Goal: Information Seeking & Learning: Learn about a topic

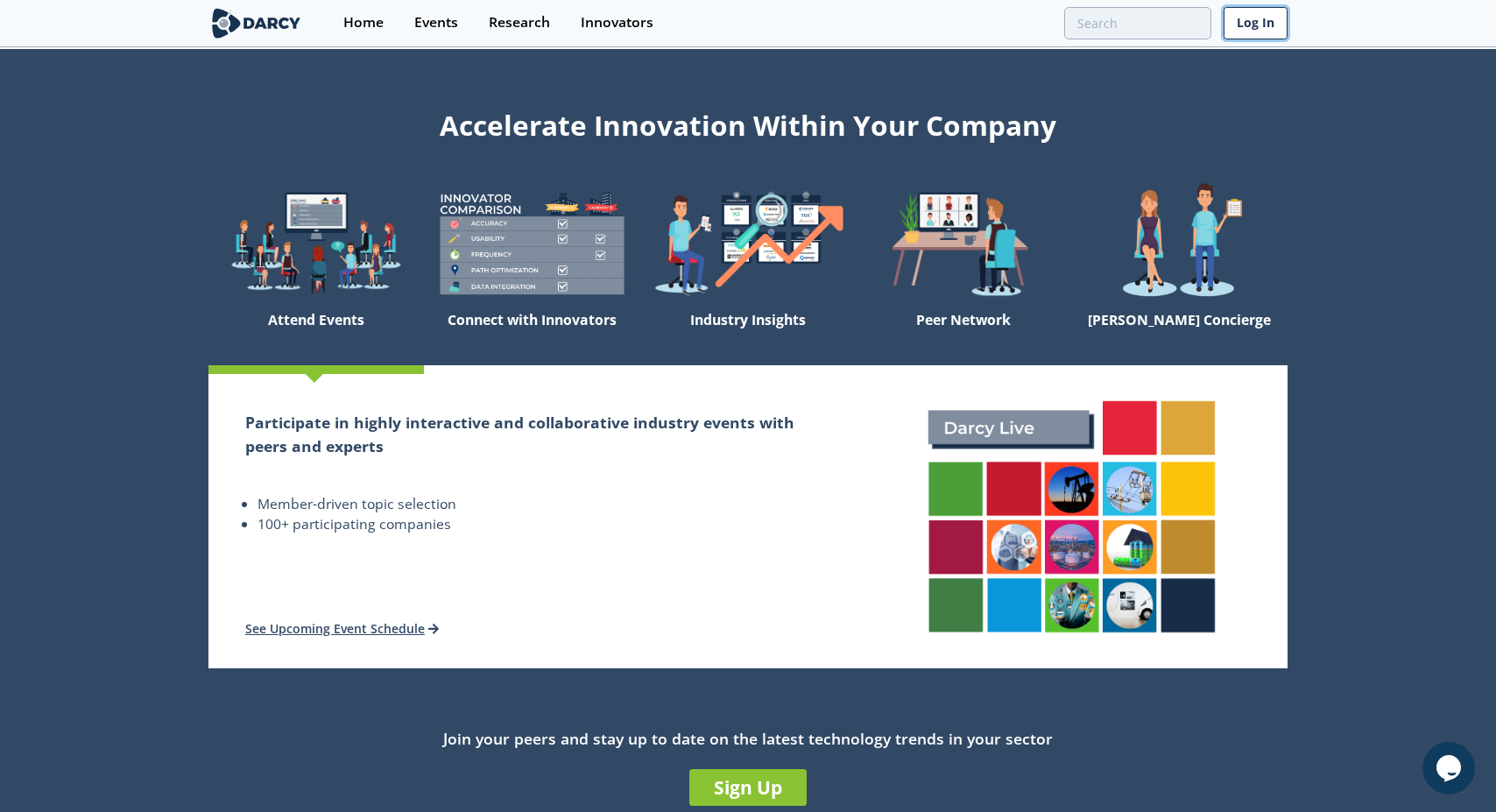
click at [1245, 22] on link "Log In" at bounding box center [1255, 23] width 64 height 32
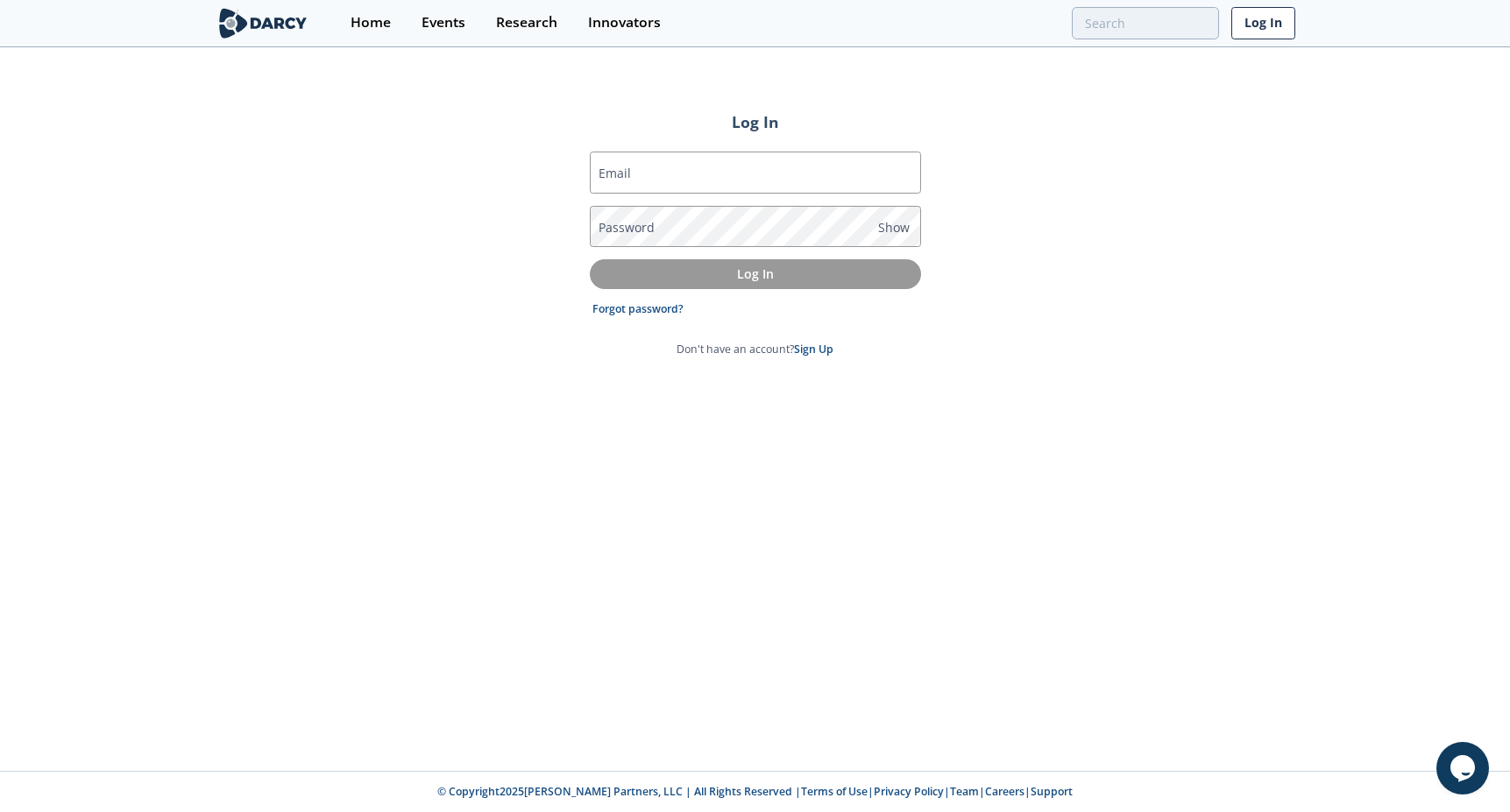
type input "[PERSON_NAME][EMAIL_ADDRESS][PERSON_NAME][PERSON_NAME][DOMAIN_NAME]"
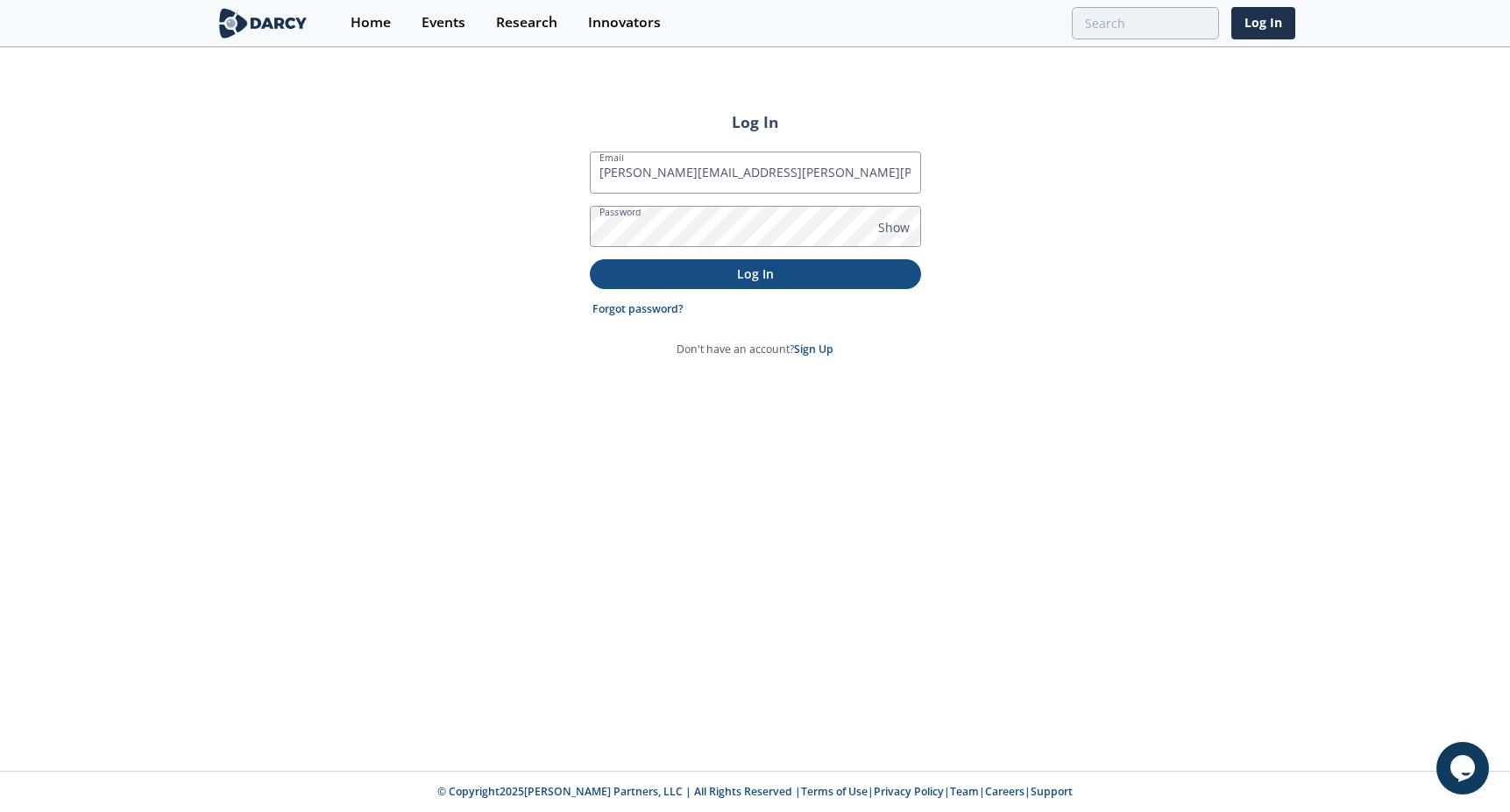
click at [767, 266] on p "Log In" at bounding box center [755, 273] width 306 height 19
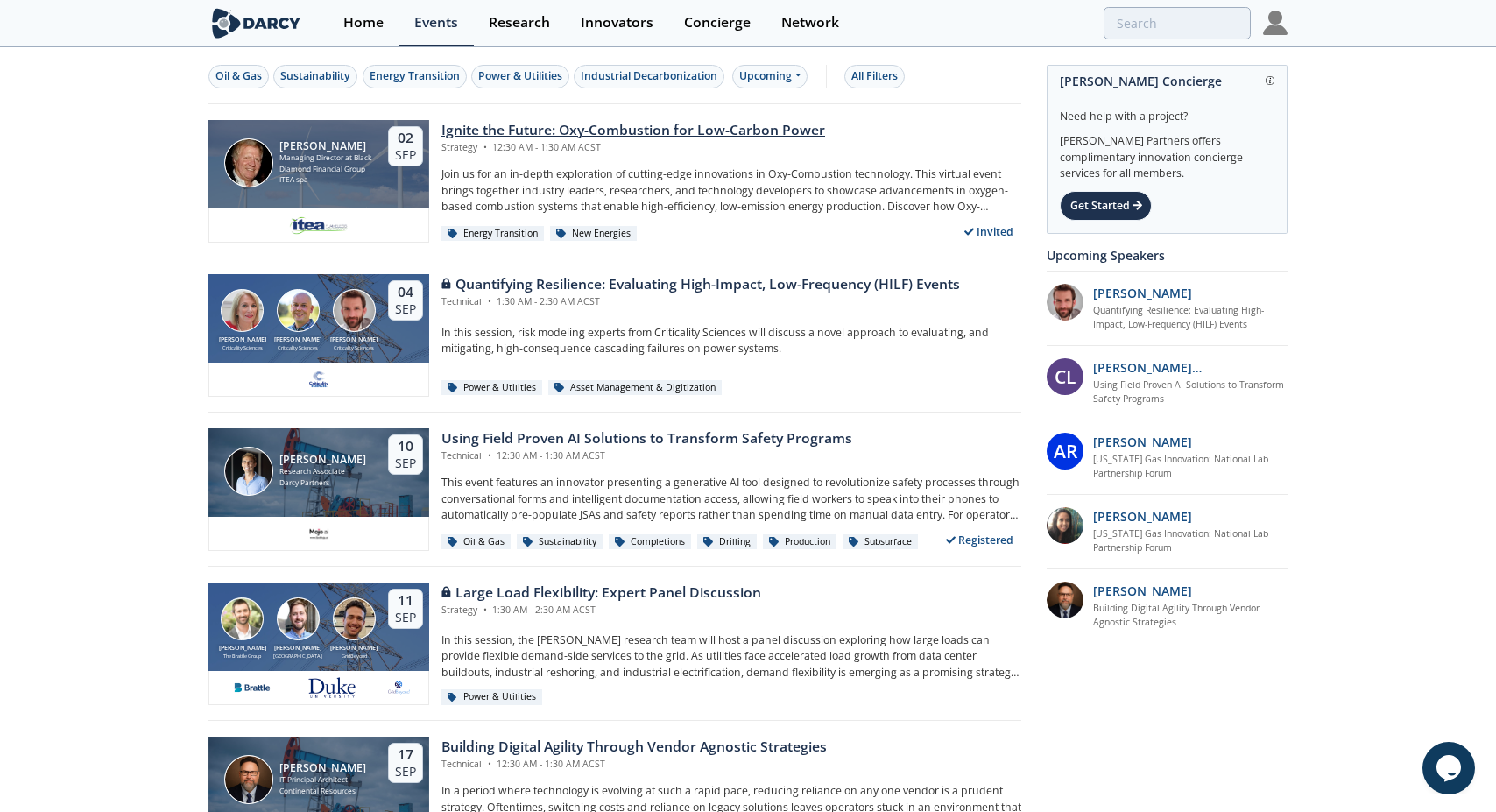
click at [661, 127] on div "Ignite the Future: Oxy-Combustion for Low-Carbon Power" at bounding box center [633, 130] width 384 height 21
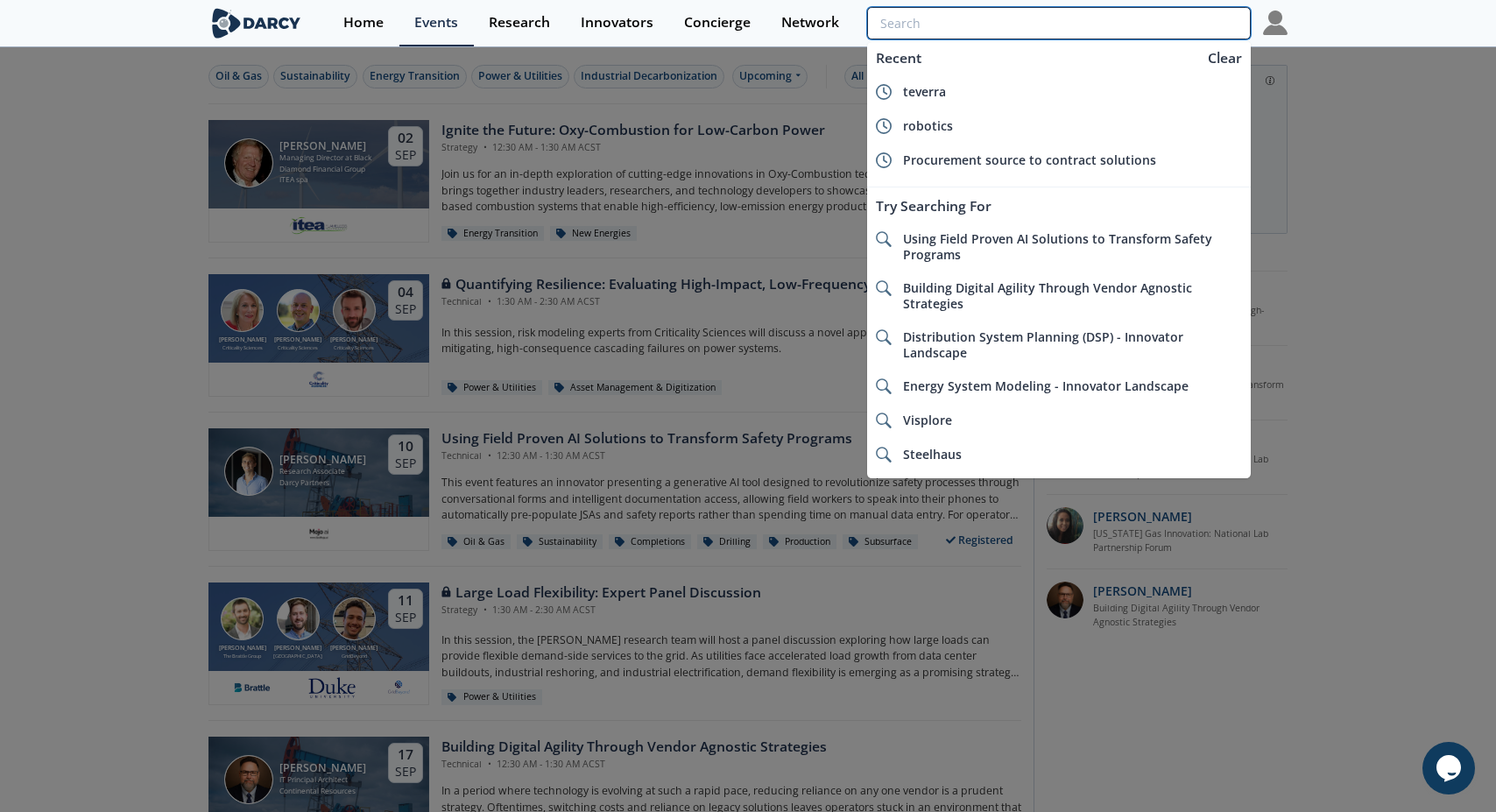
click at [1120, 28] on input "search" at bounding box center [1060, 23] width 384 height 32
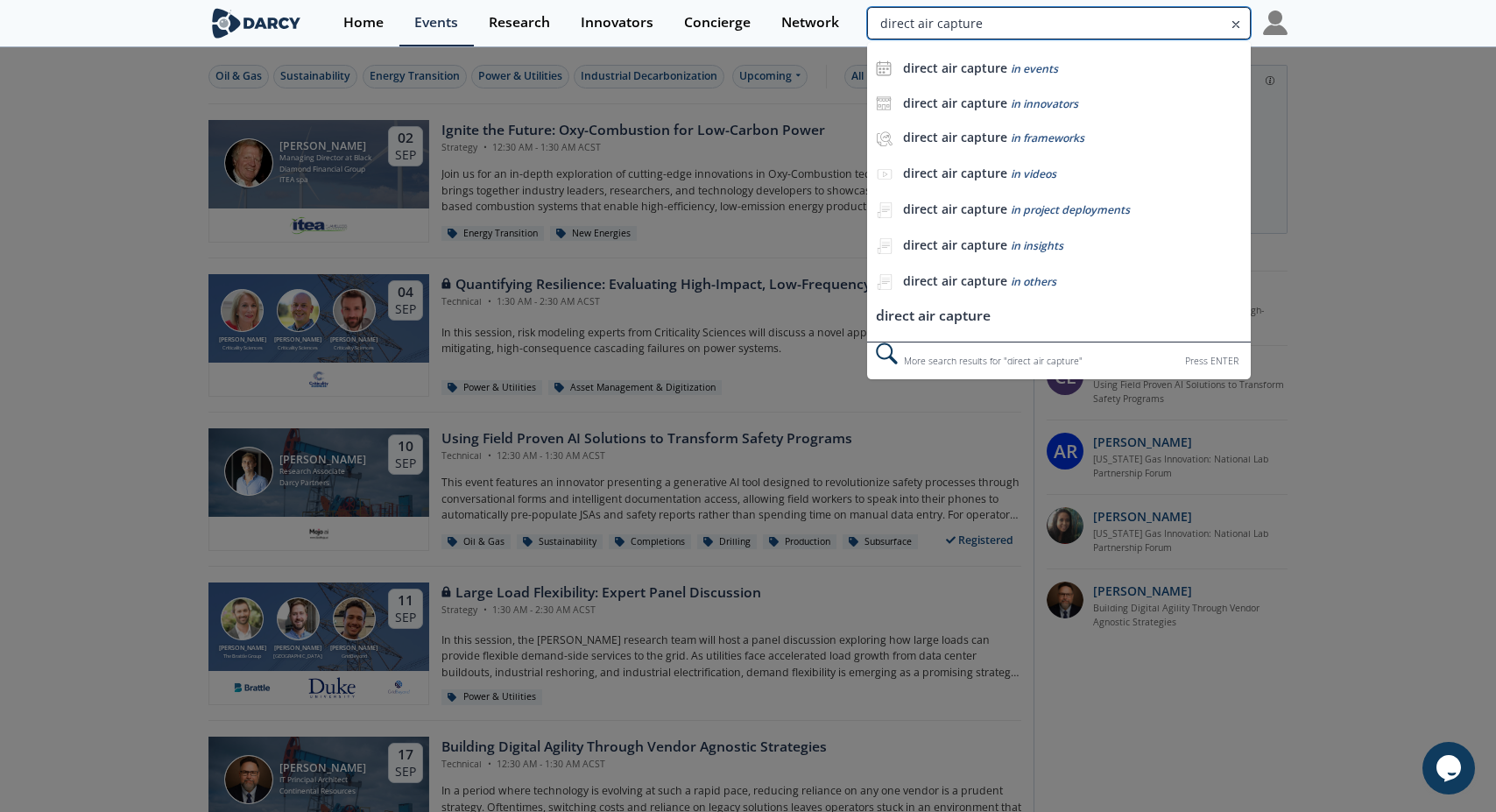
type input "direct air capture"
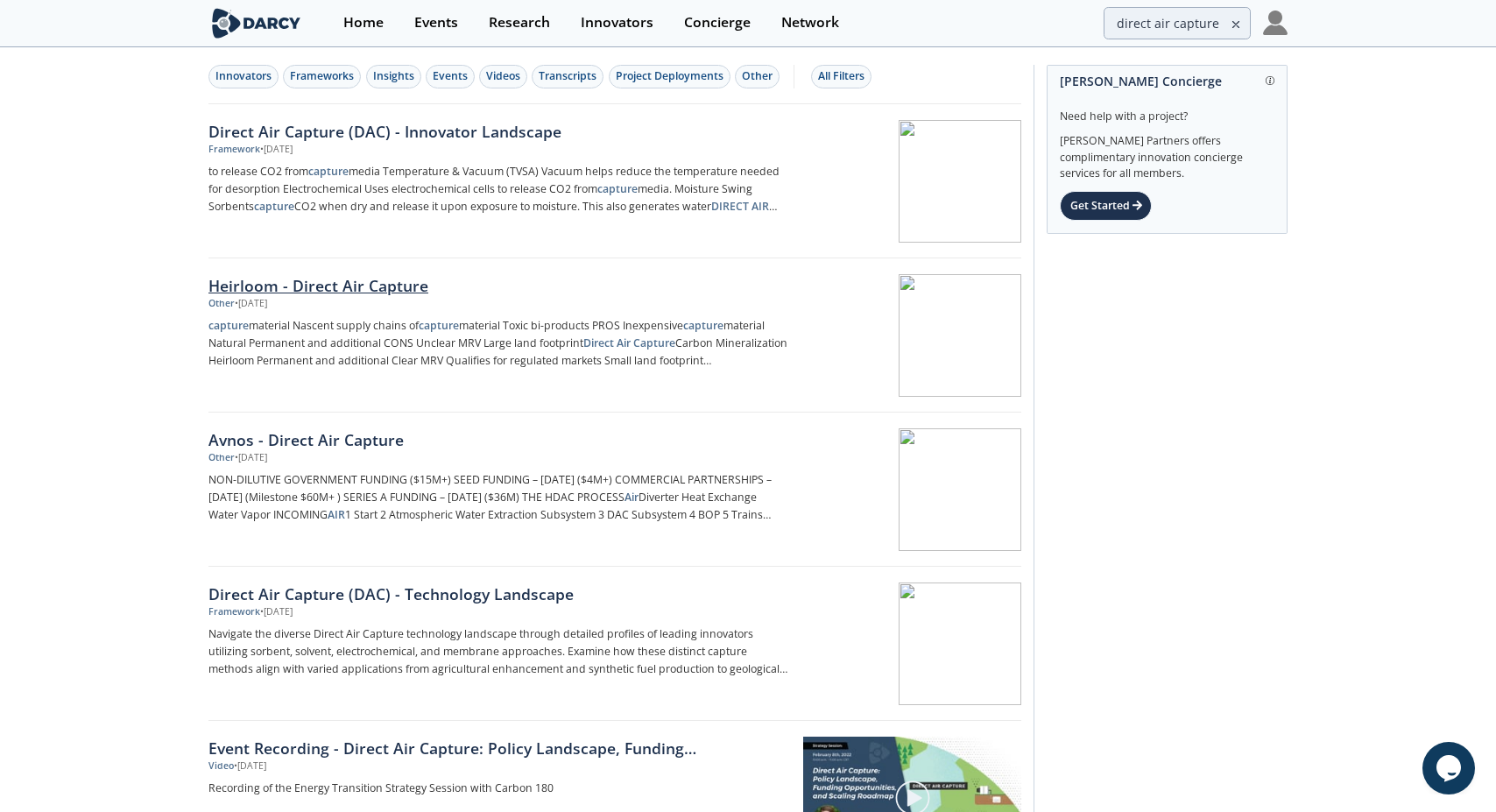
click at [917, 327] on div at bounding box center [911, 335] width 221 height 122
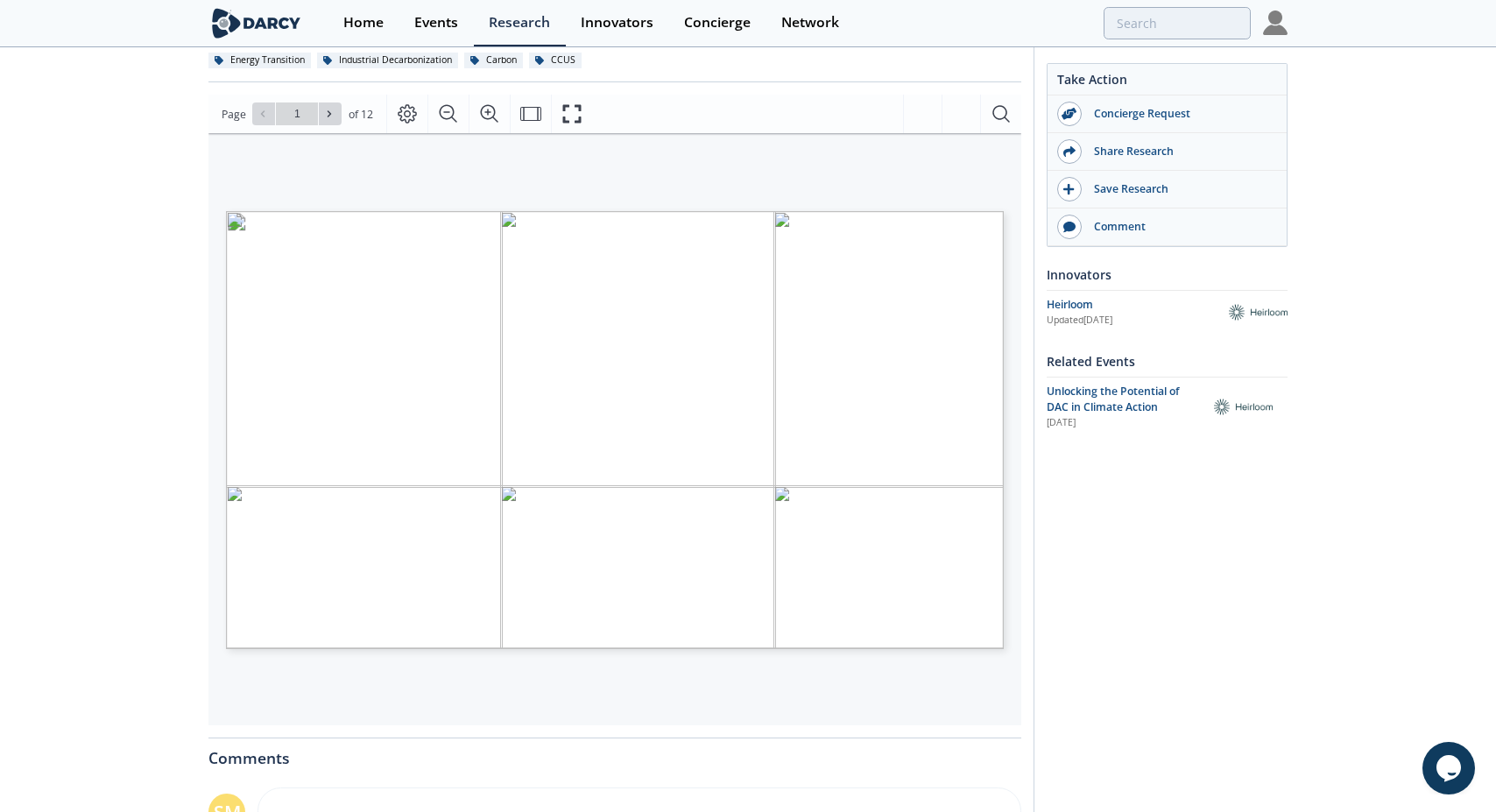
scroll to position [263, 0]
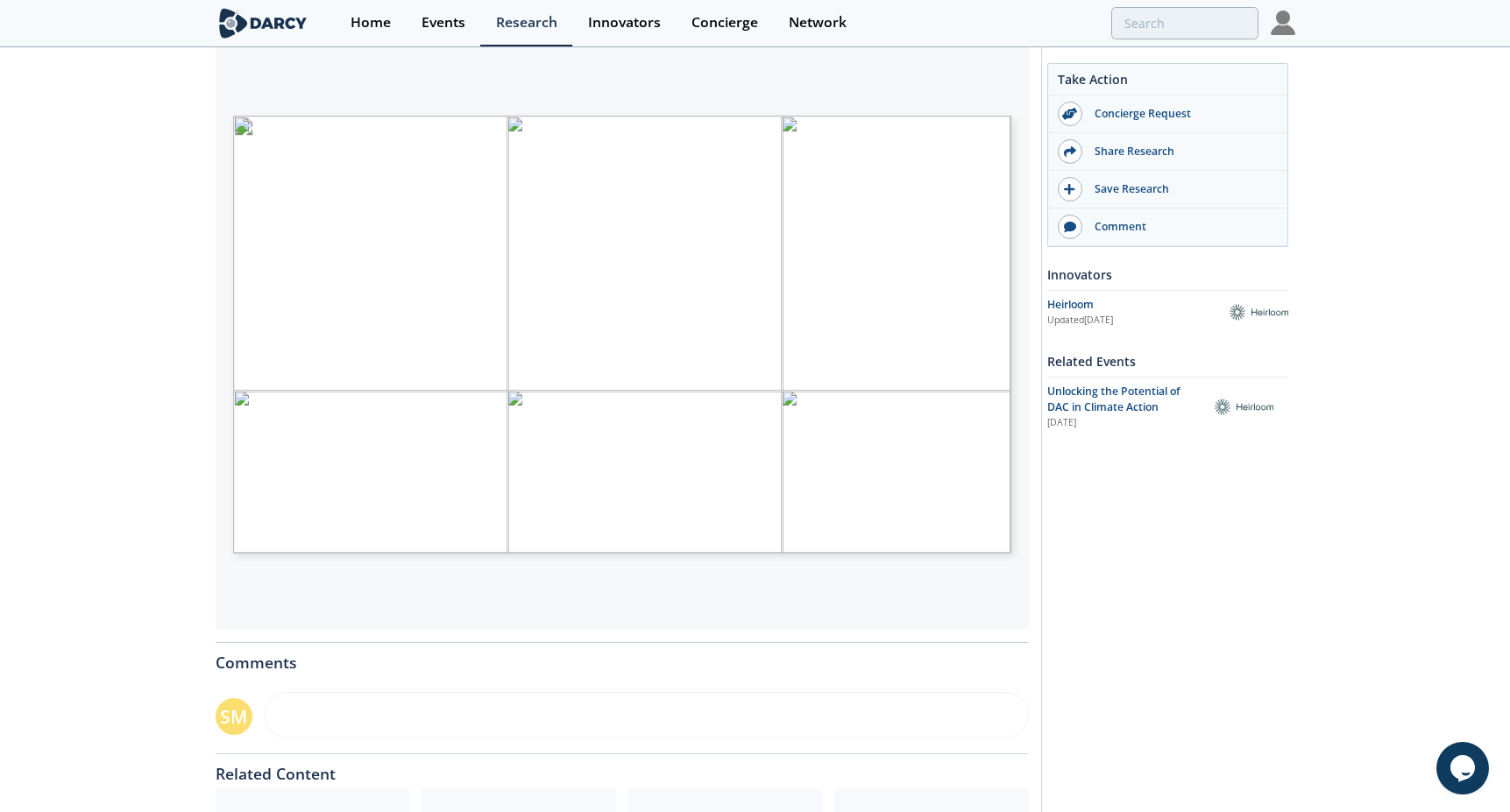
type input "3"
type input "4"
type input "5"
type input "6"
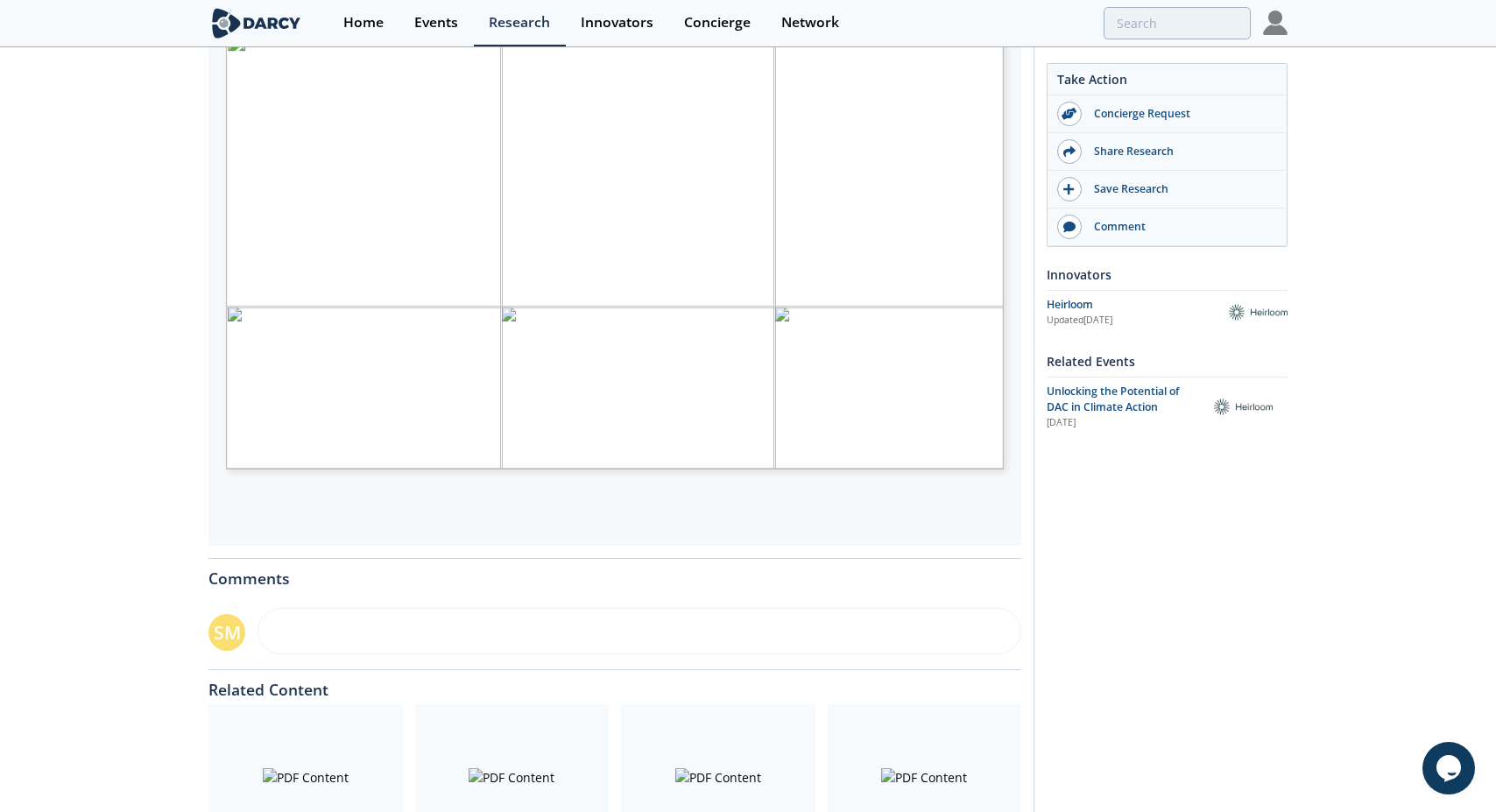
scroll to position [248, 0]
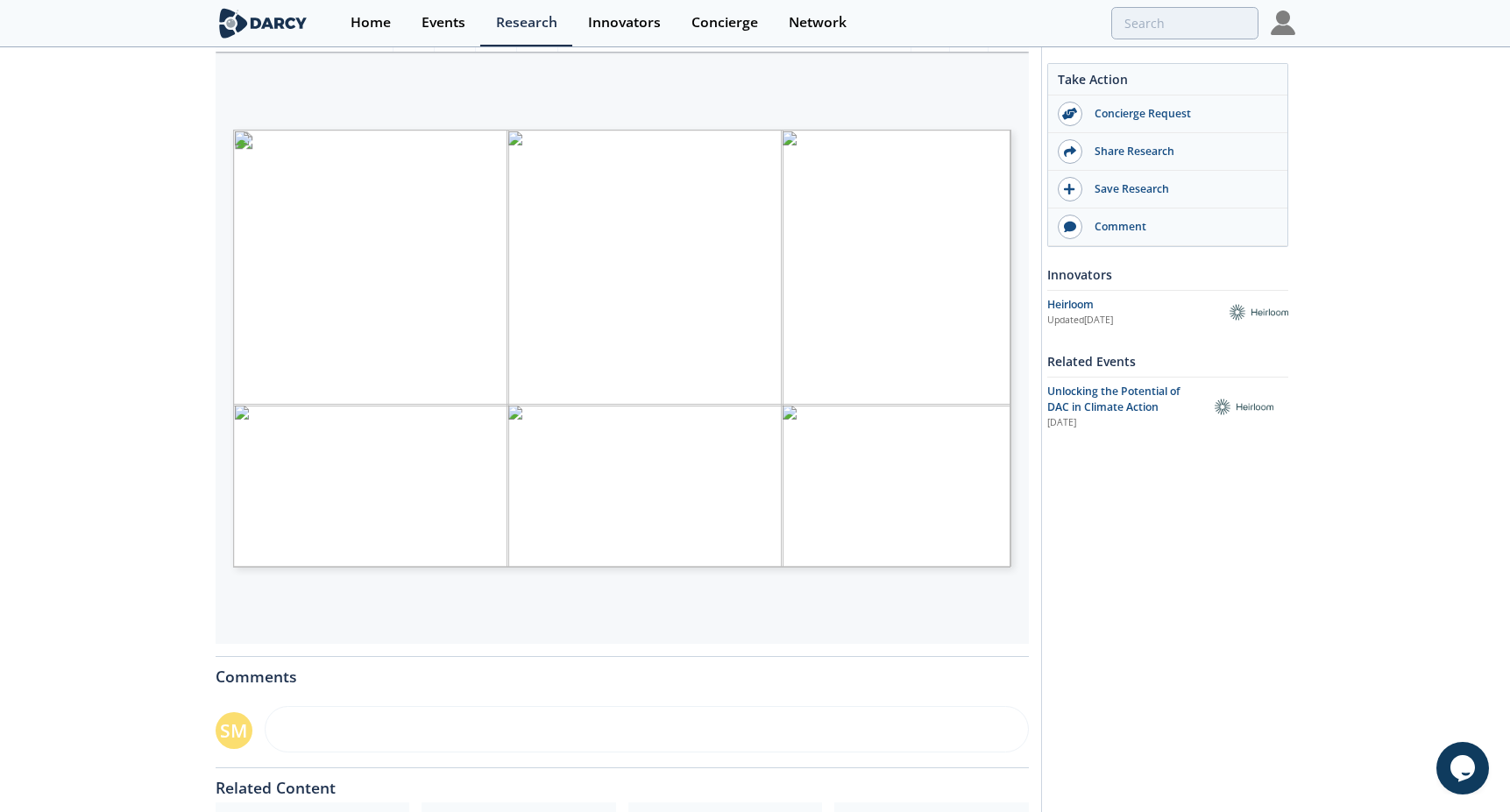
type input "7"
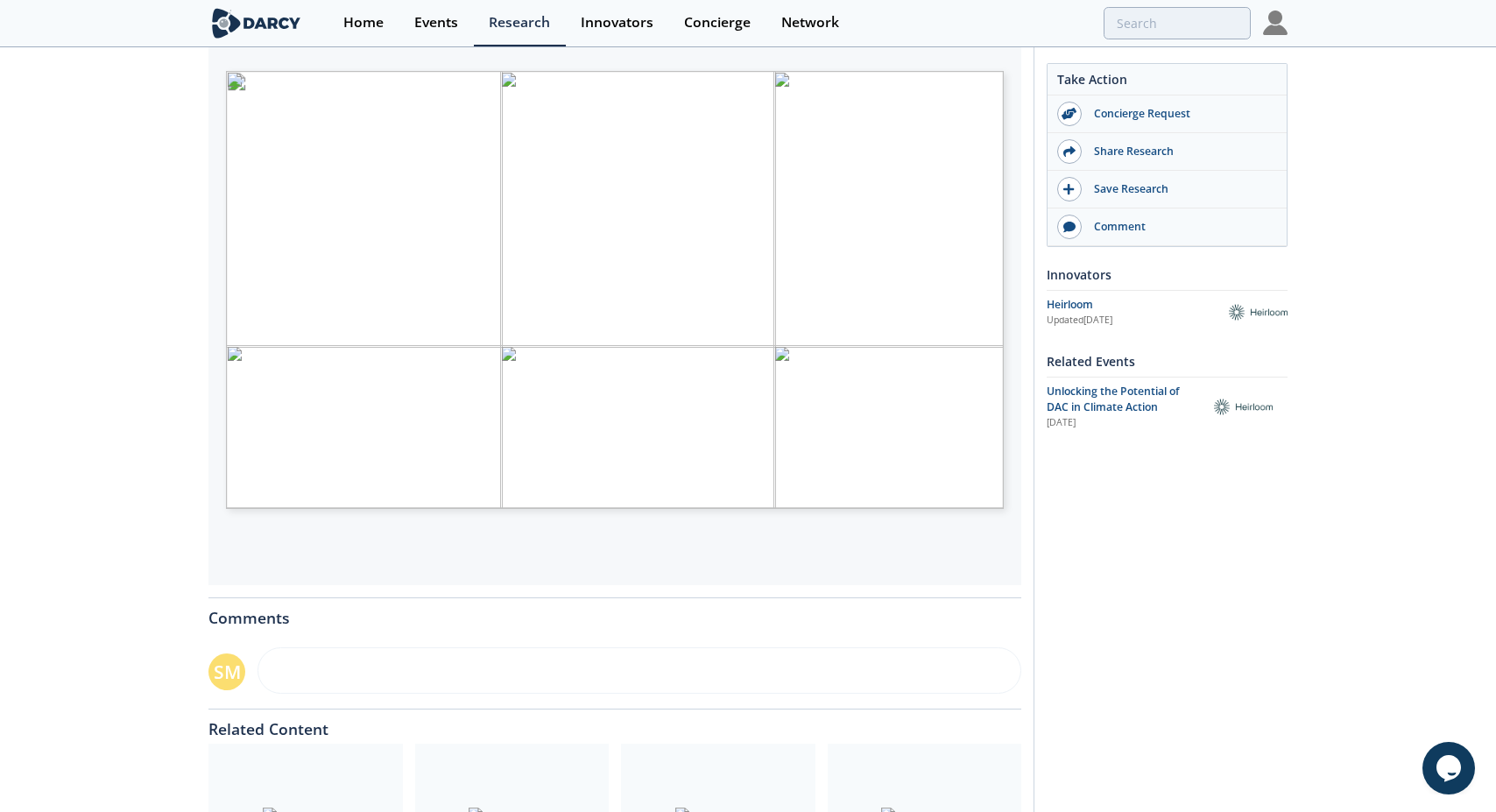
scroll to position [337, 0]
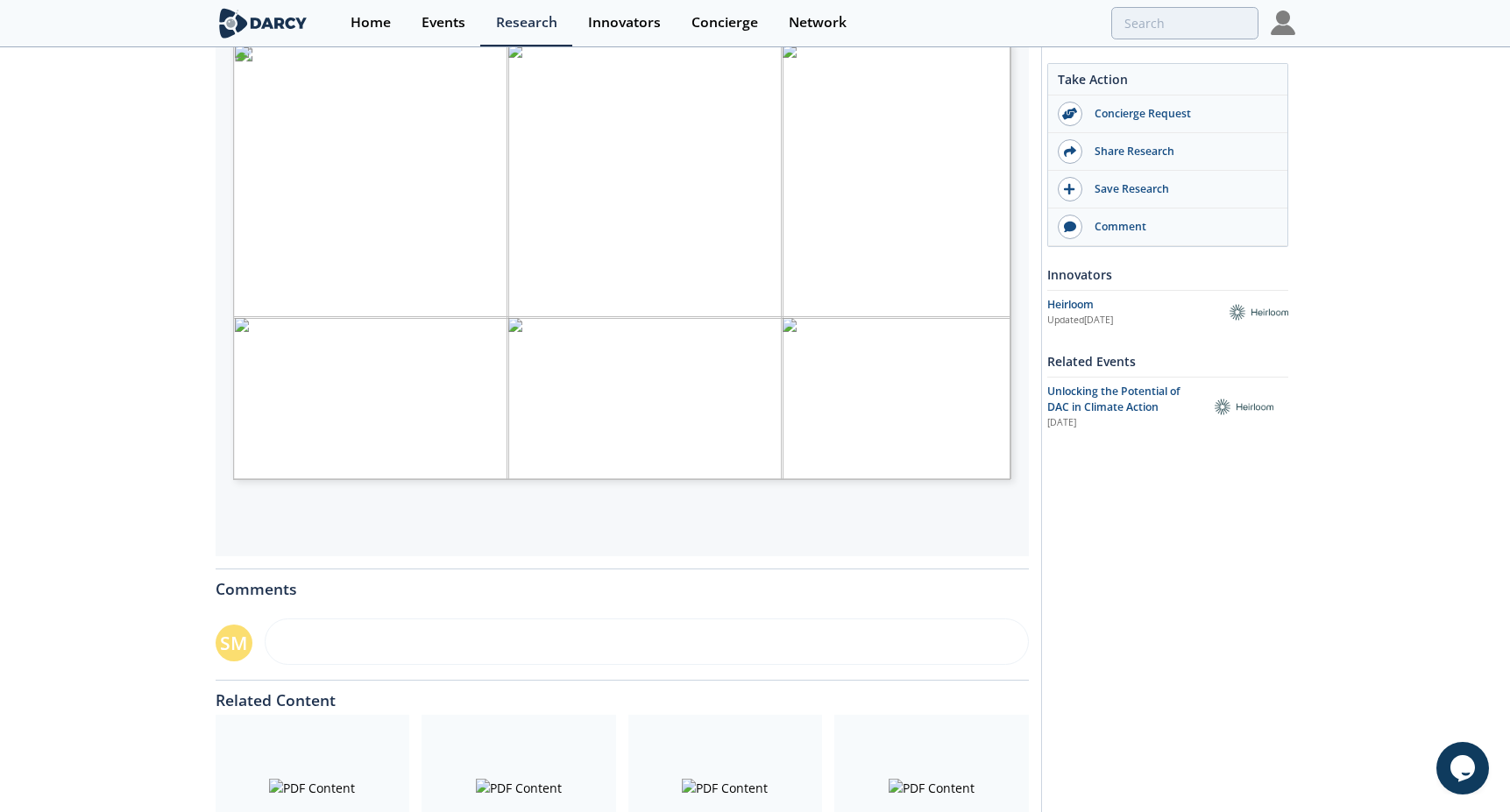
type input "4"
type input "direct air capture"
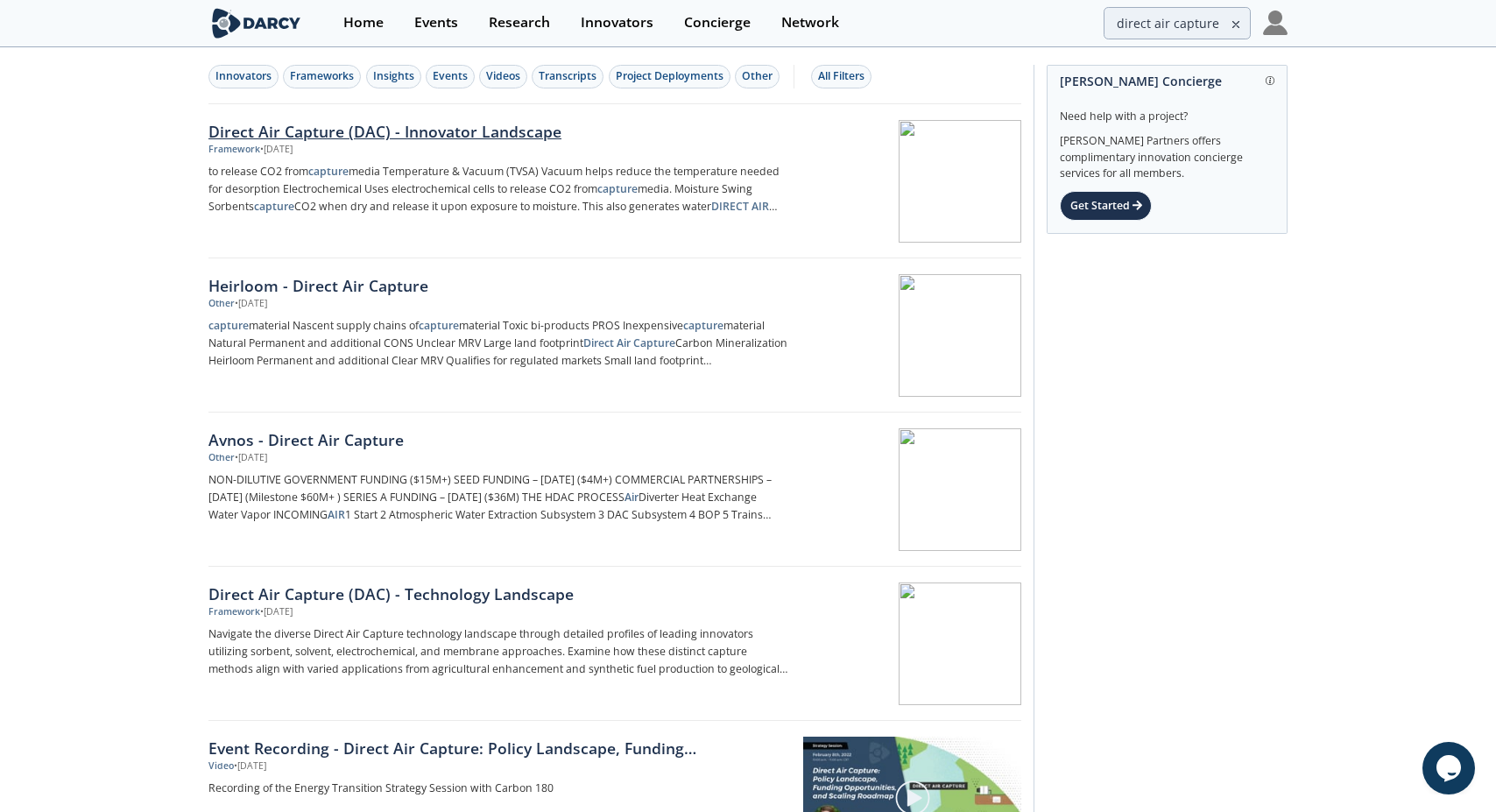
click at [522, 128] on div "Direct Air Capture (DAC) - Innovator Landscape" at bounding box center [498, 131] width 580 height 23
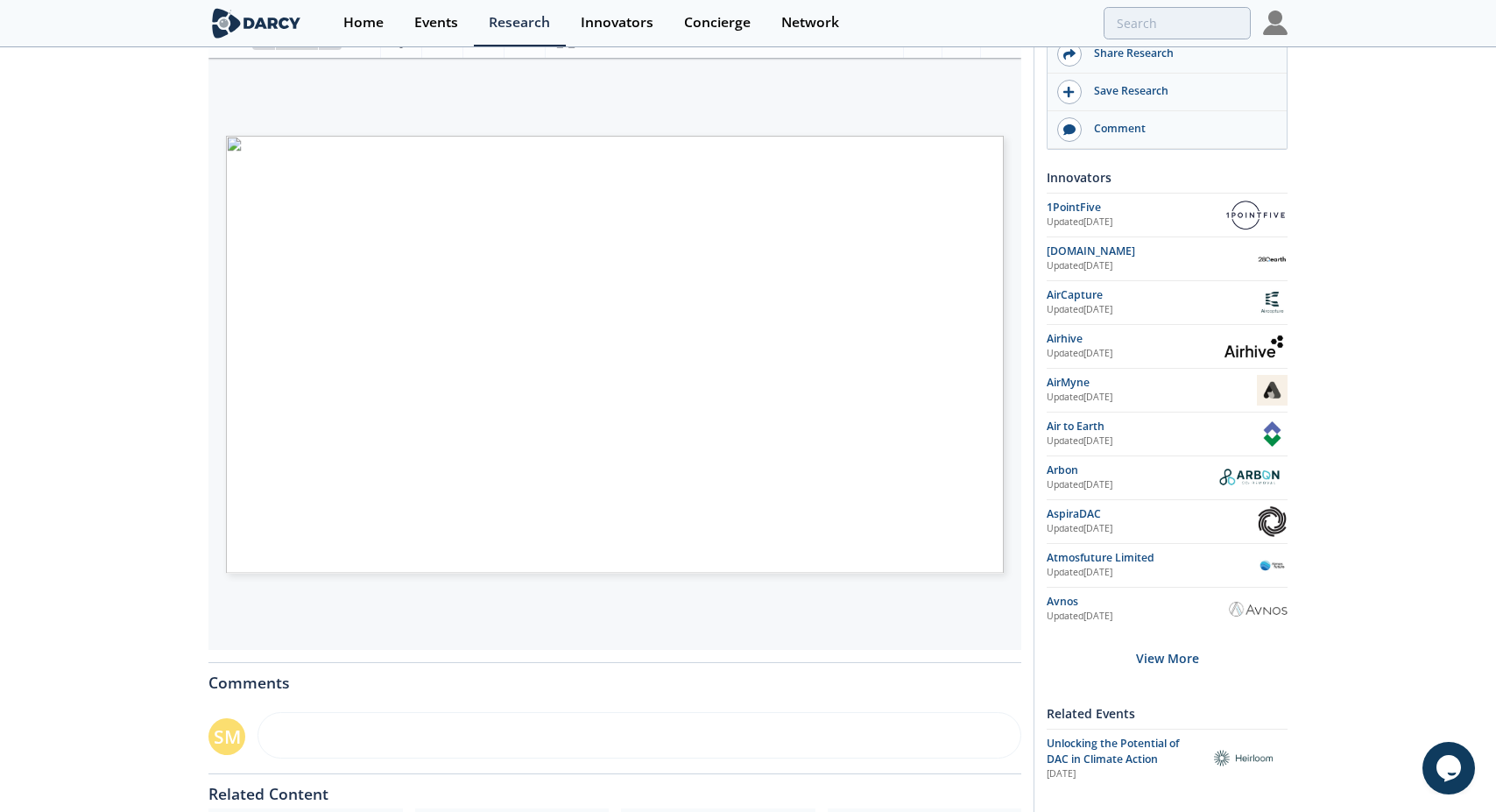
scroll to position [263, 0]
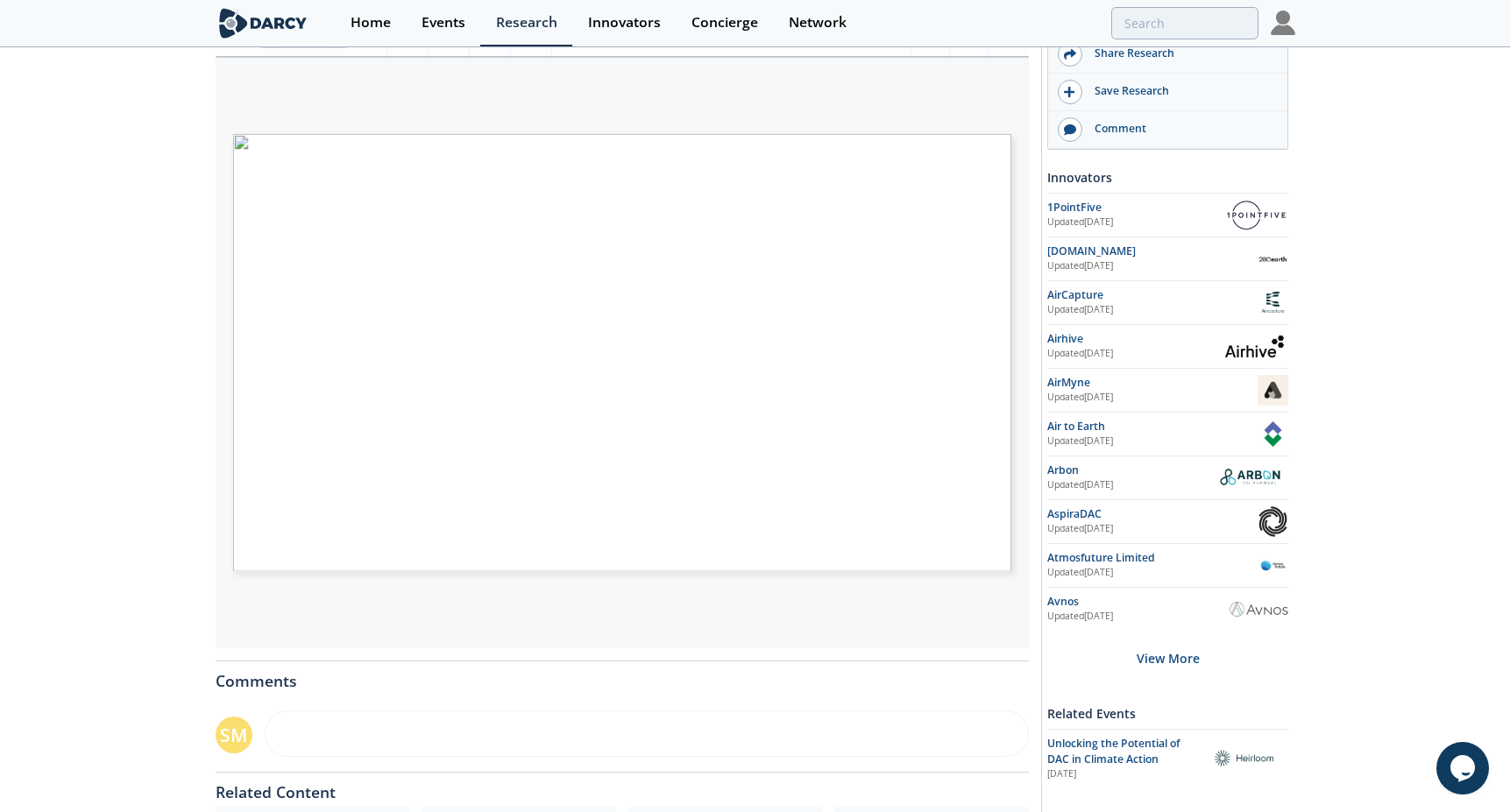
click at [584, 351] on span "Page 1" at bounding box center [1083, 715] width 1396 height 750
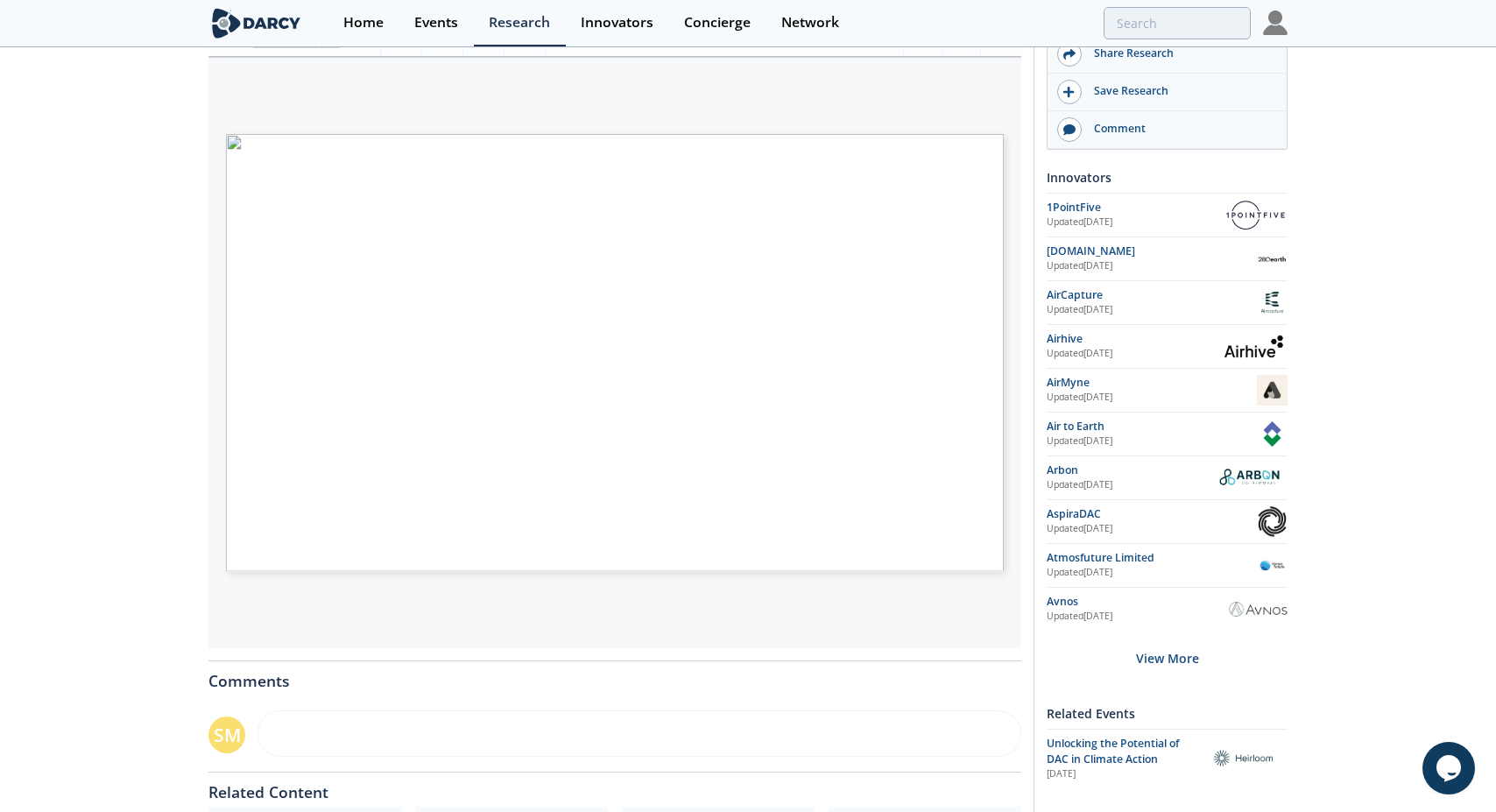
type input "direct air capture"
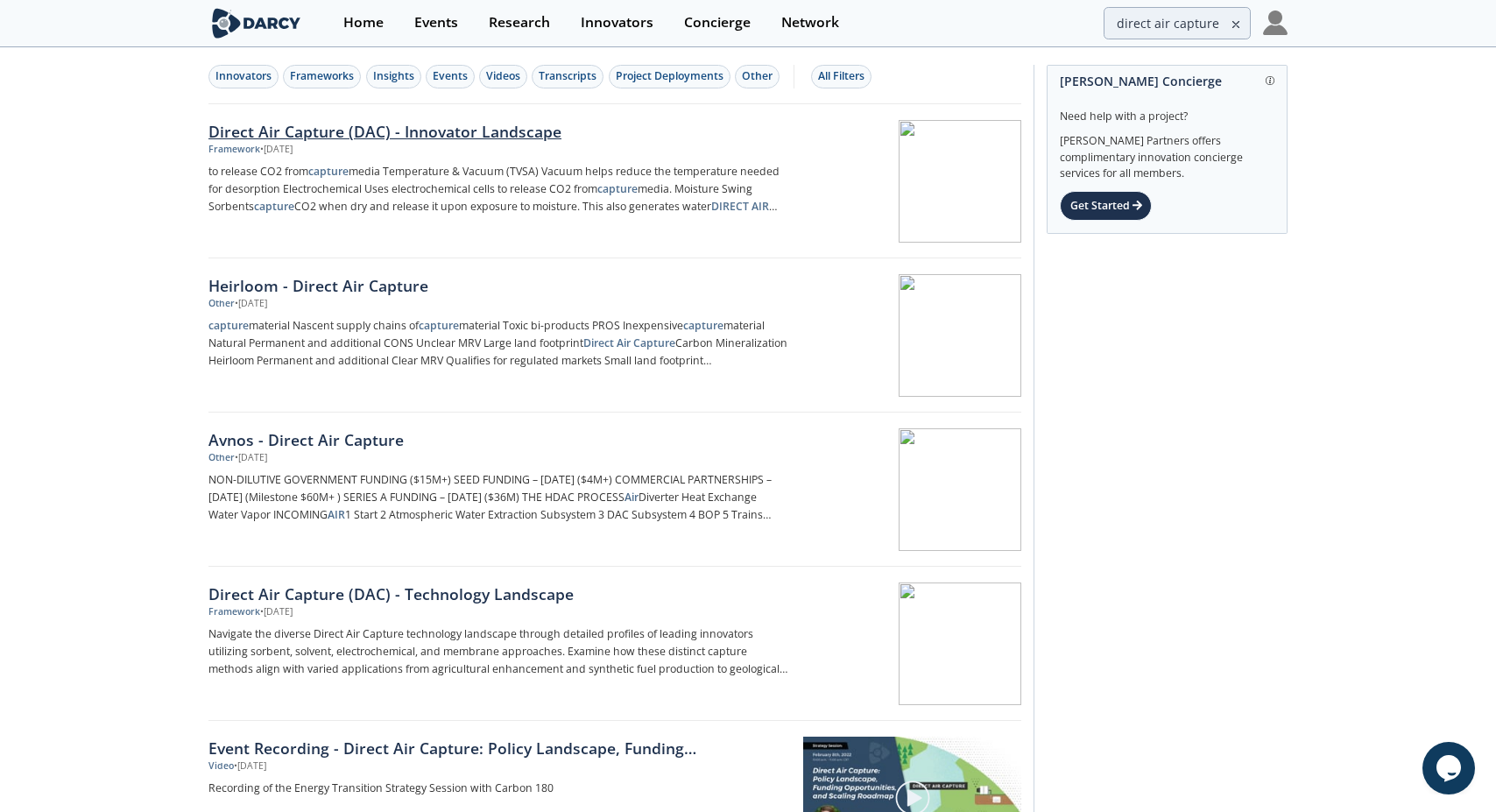
click at [425, 130] on div "Direct Air Capture (DAC) - Innovator Landscape" at bounding box center [498, 131] width 580 height 23
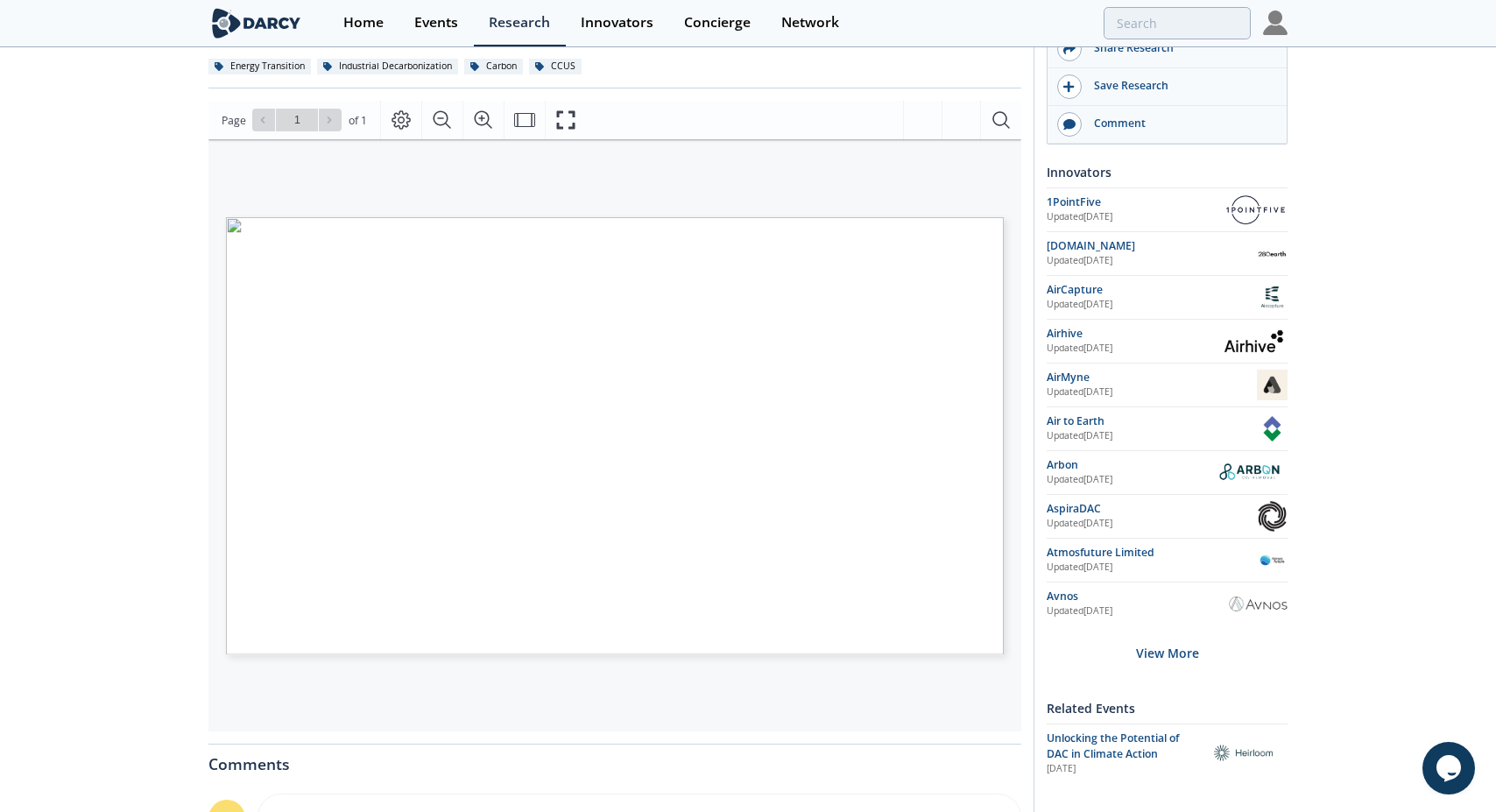
scroll to position [263, 0]
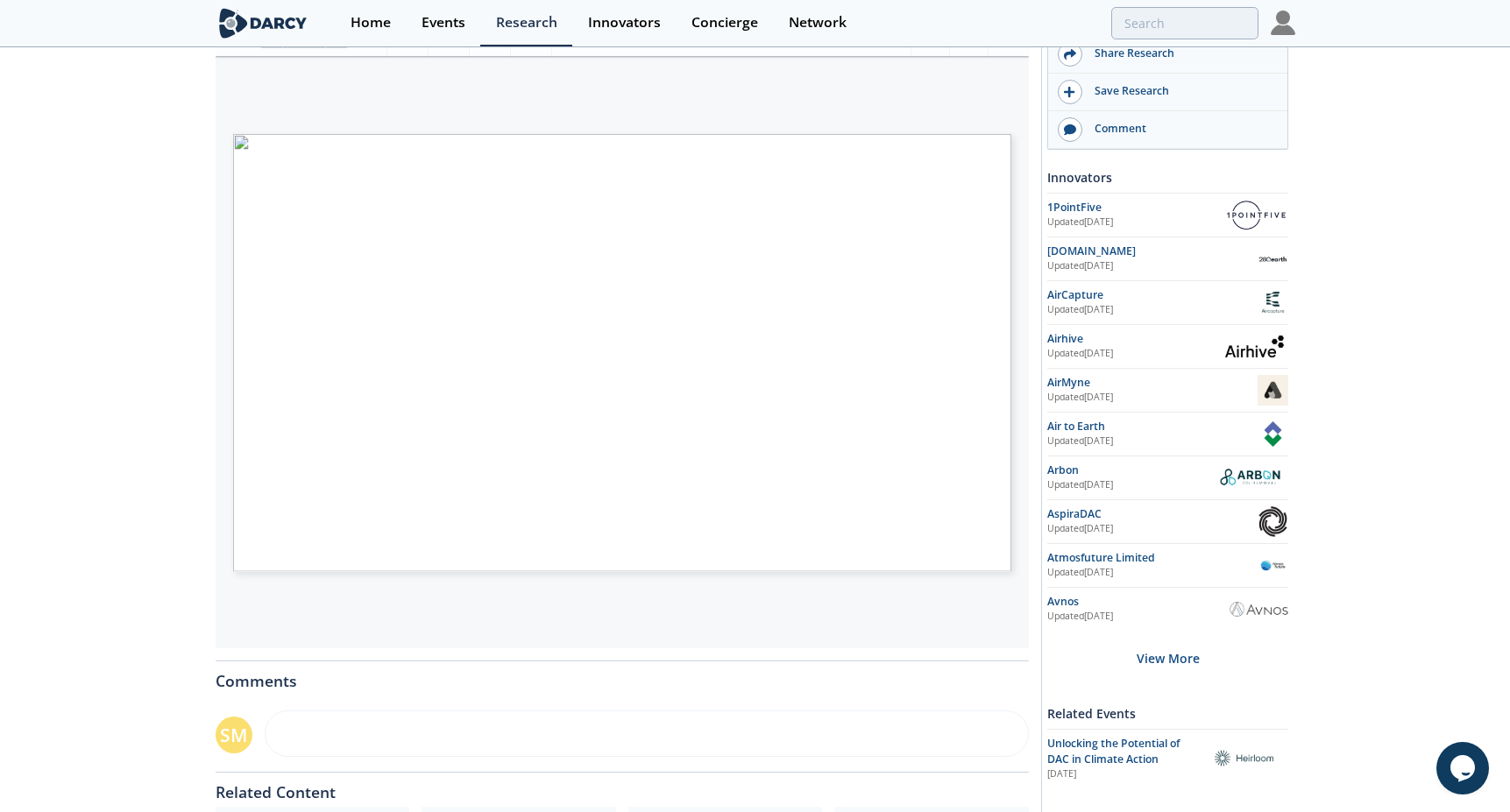
click at [447, 436] on span "Page 1" at bounding box center [1061, 746] width 1396 height 750
drag, startPoint x: 605, startPoint y: 437, endPoint x: 314, endPoint y: 417, distance: 291.7
click at [314, 417] on span "Page 1" at bounding box center [1011, 539] width 1396 height 750
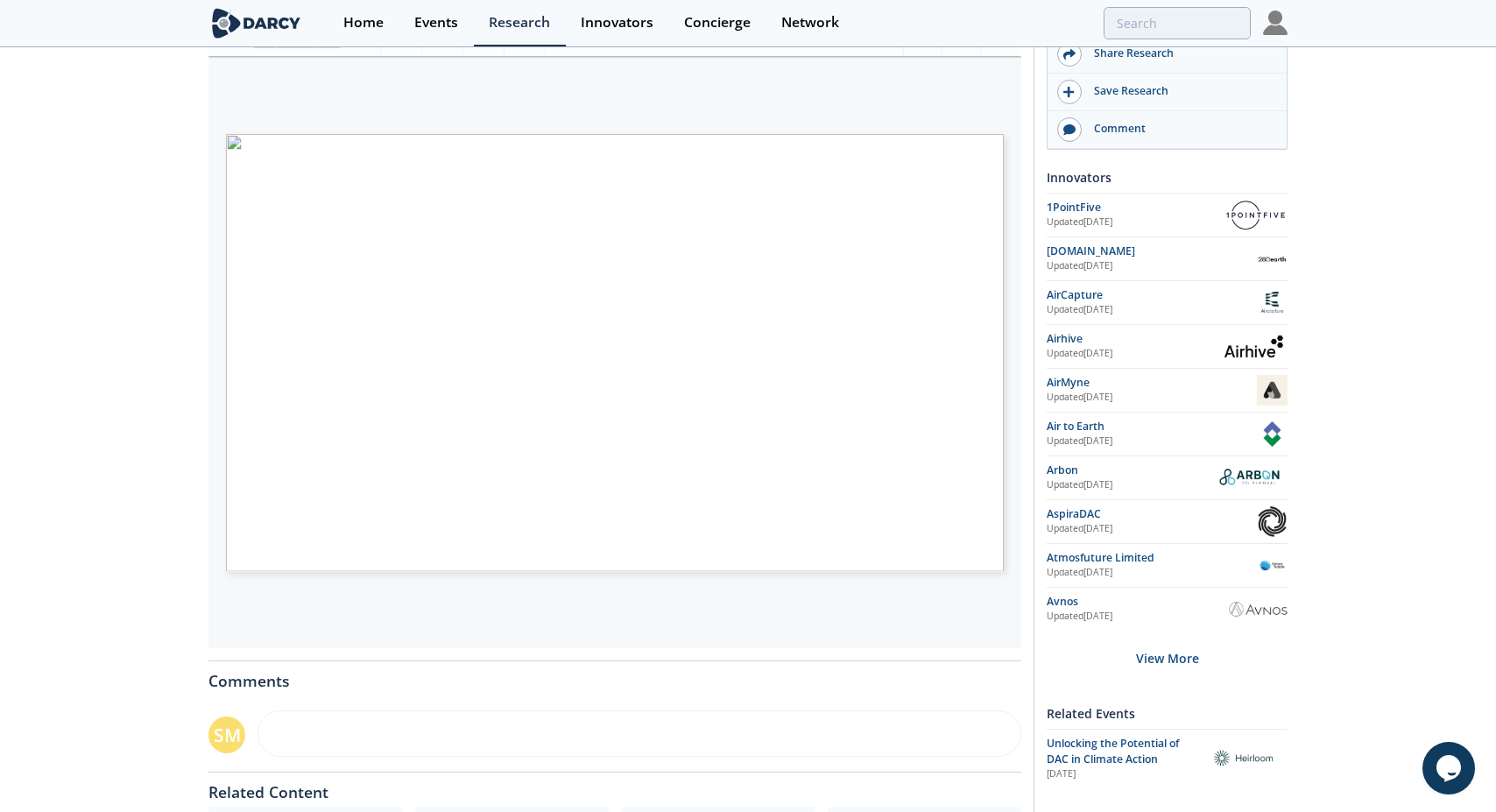
type input "direct air capture"
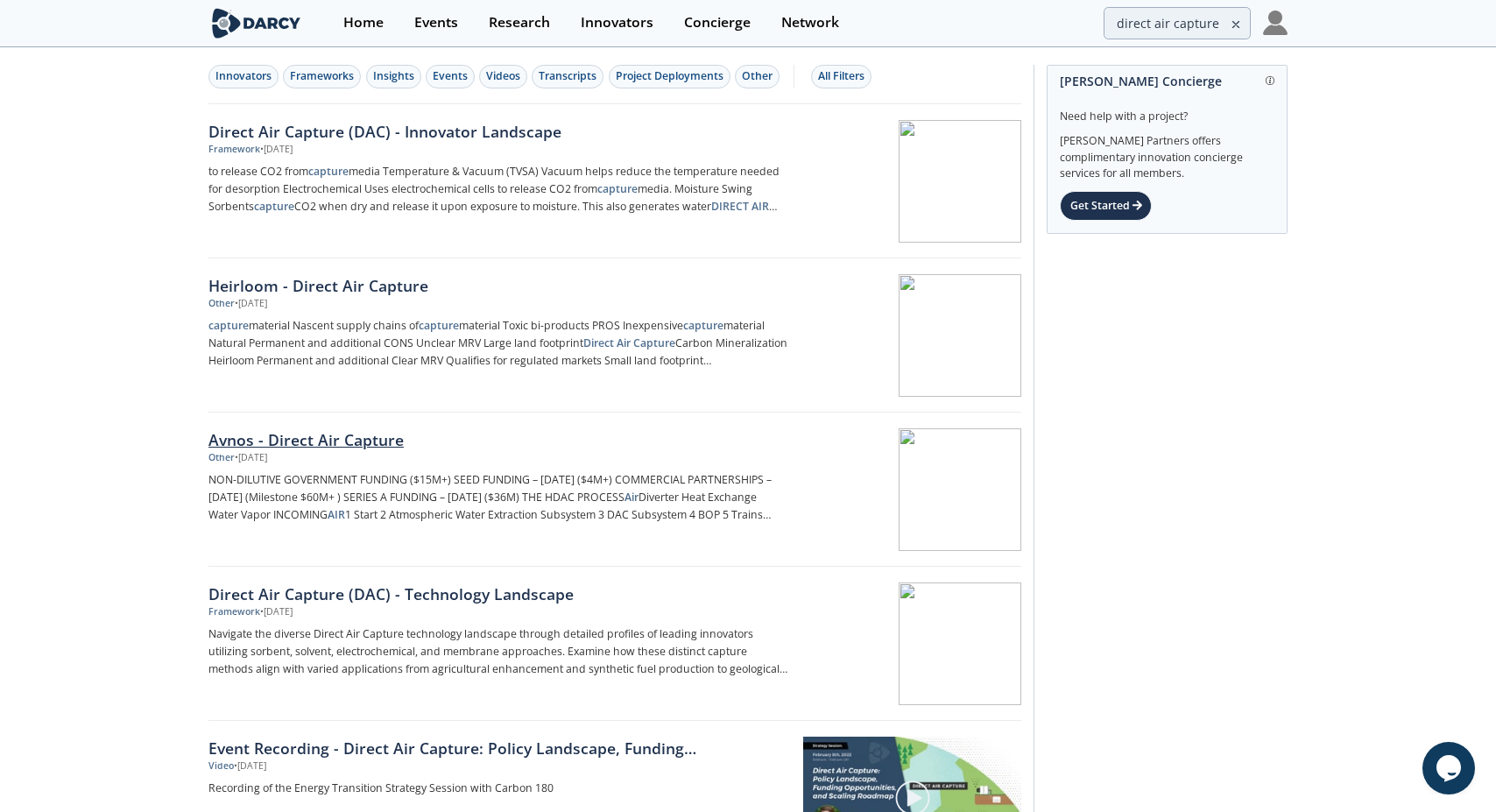
click at [319, 439] on div "Avnos - Direct Air Capture" at bounding box center [498, 439] width 580 height 23
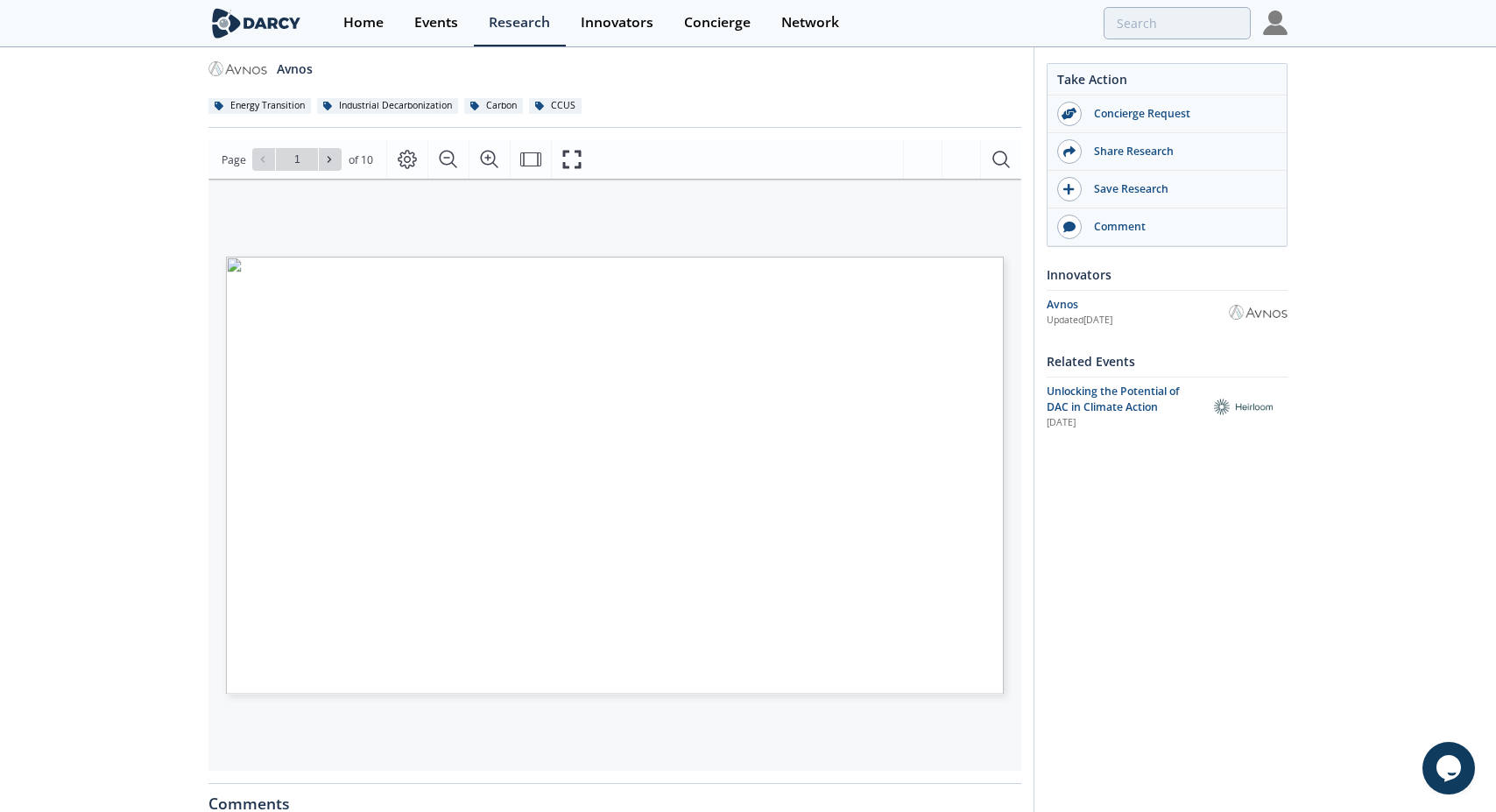
scroll to position [88, 0]
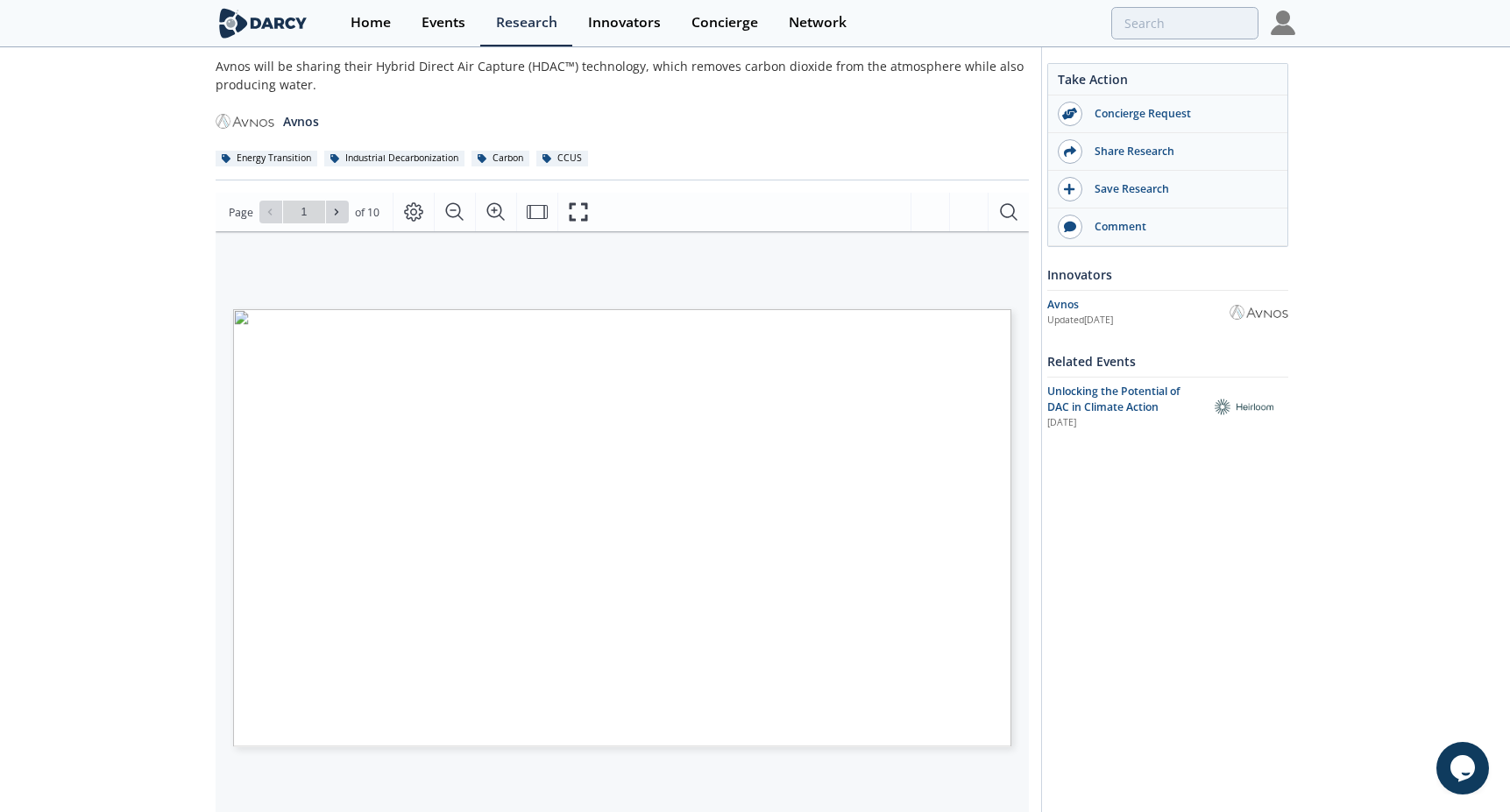
type input "2"
type input "3"
click at [304, 570] on div "LEADERSHIP [PERSON_NAME] Founder & CEO [PERSON_NAME], PhD SVP, Technology [PERS…" at bounding box center [592, 512] width 719 height 405
type input "4"
type input "5"
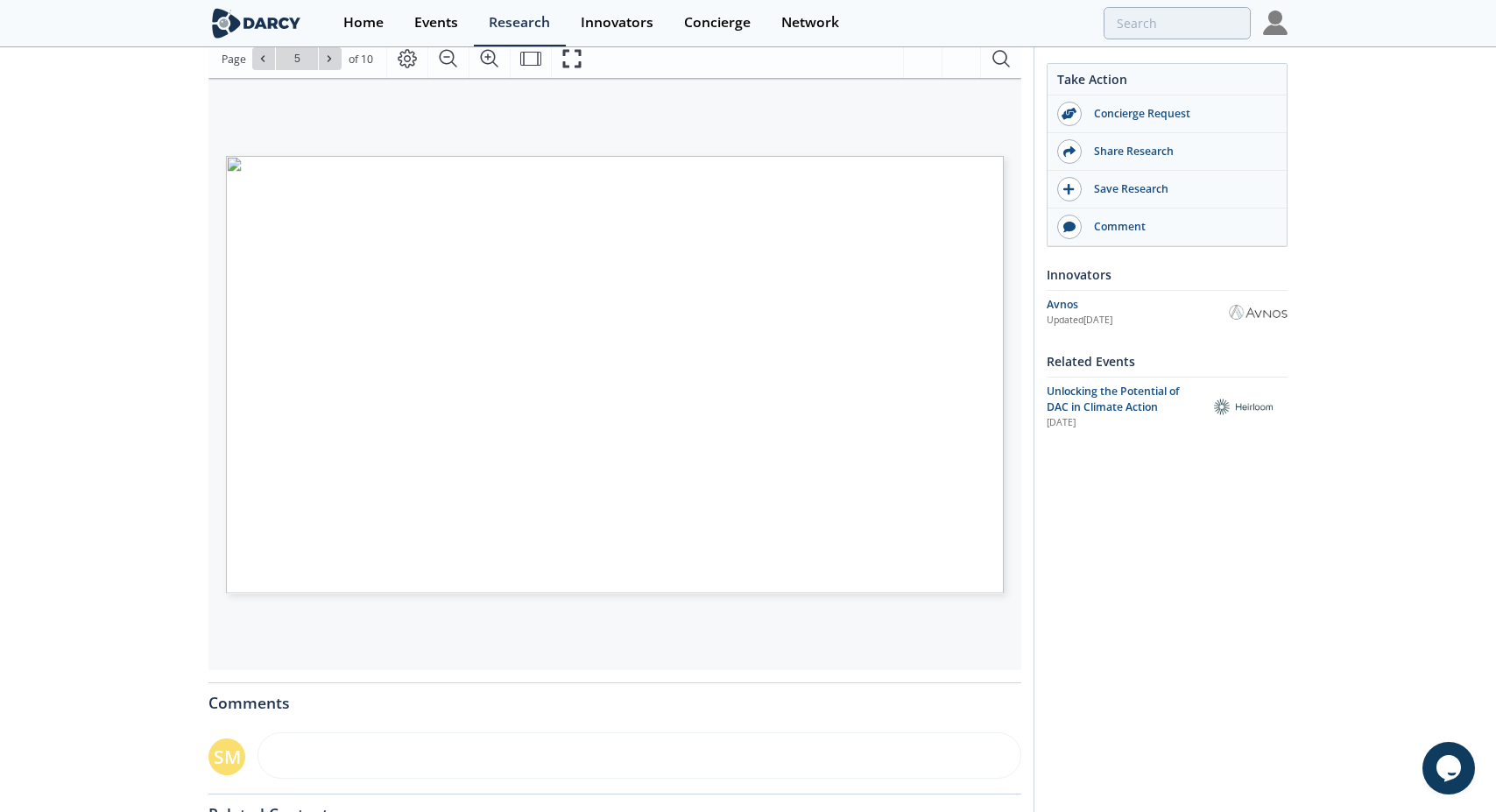
scroll to position [263, 0]
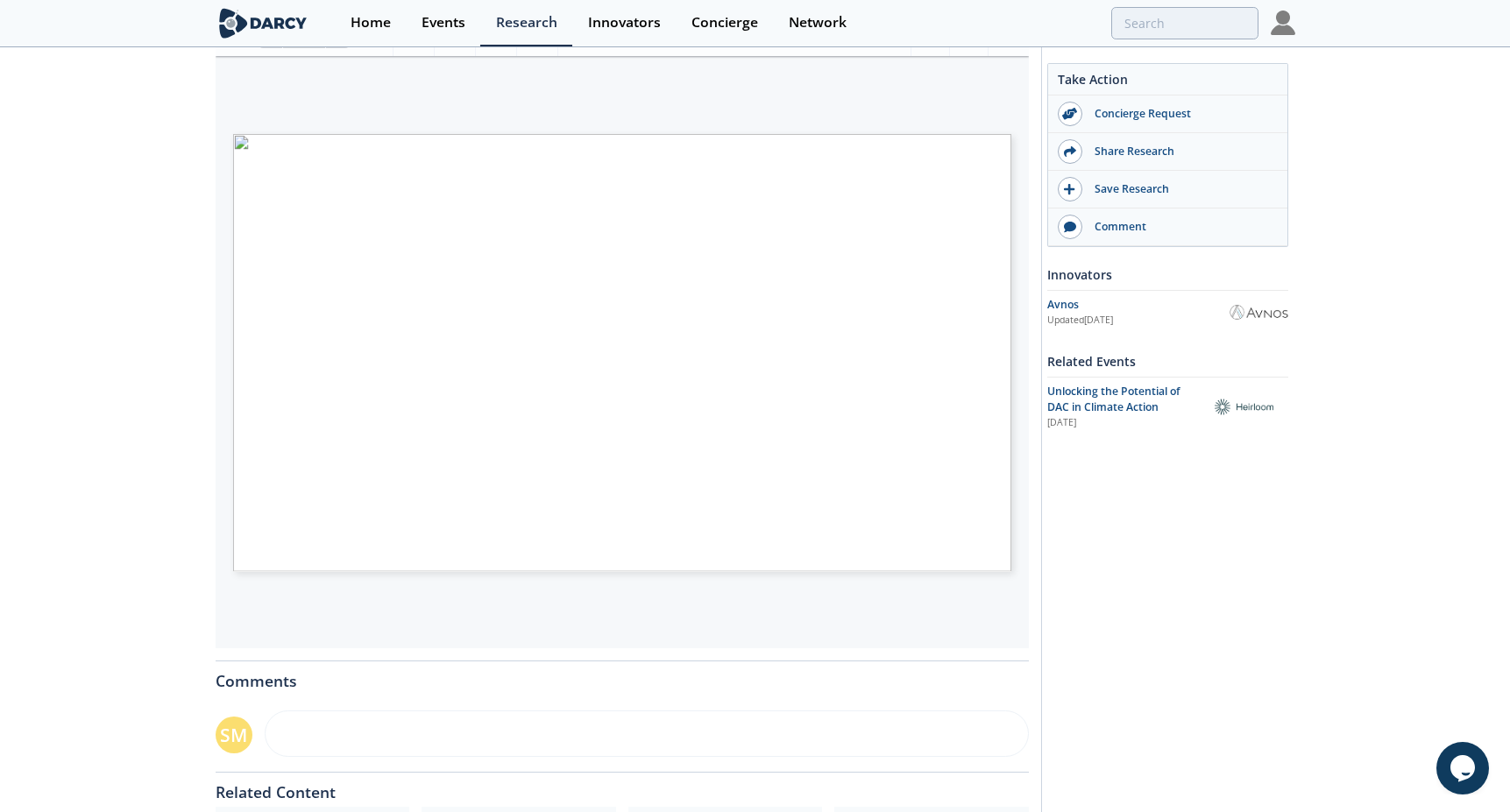
type input "10"
type input "direct air capture"
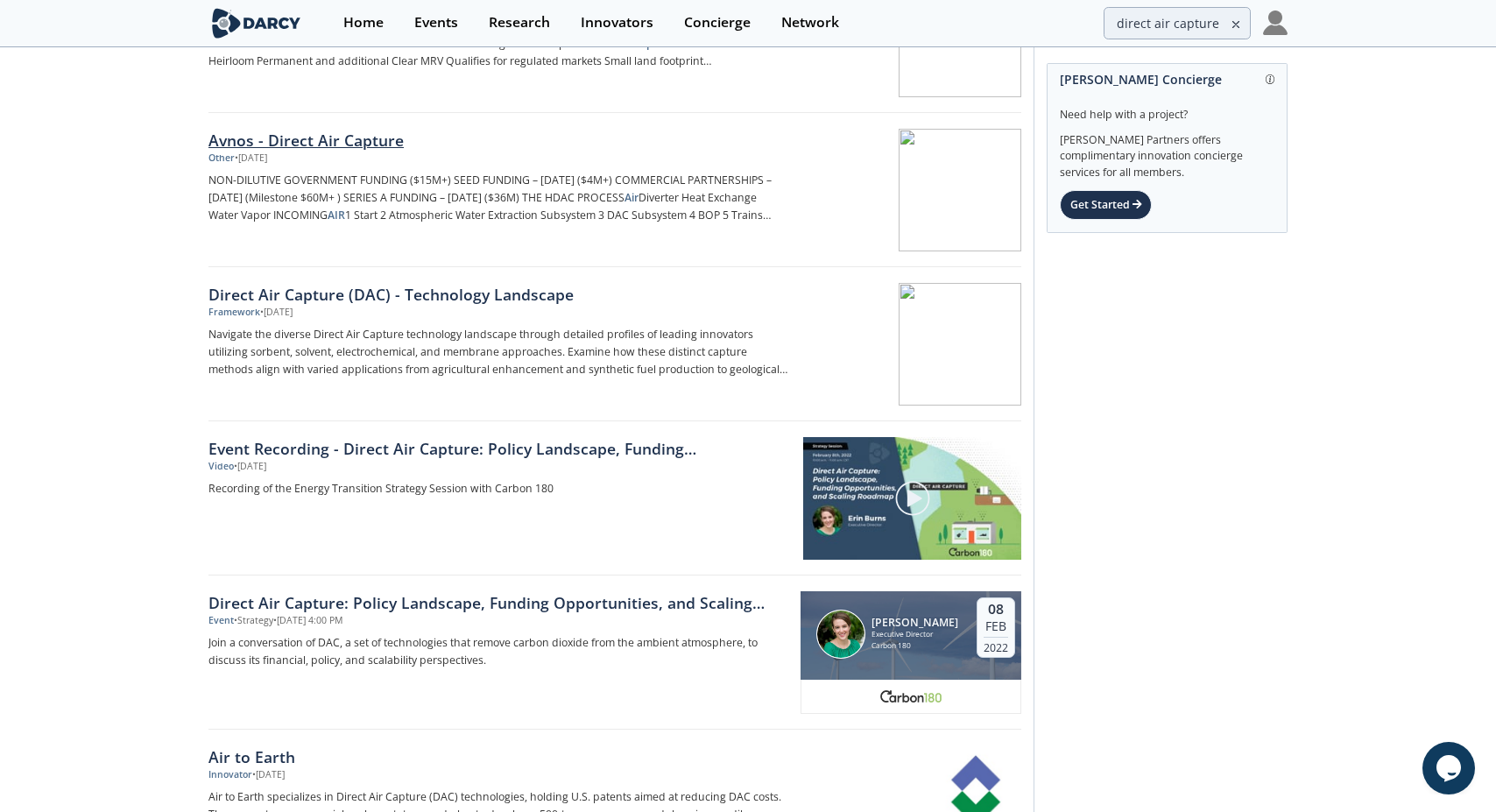
scroll to position [350, 0]
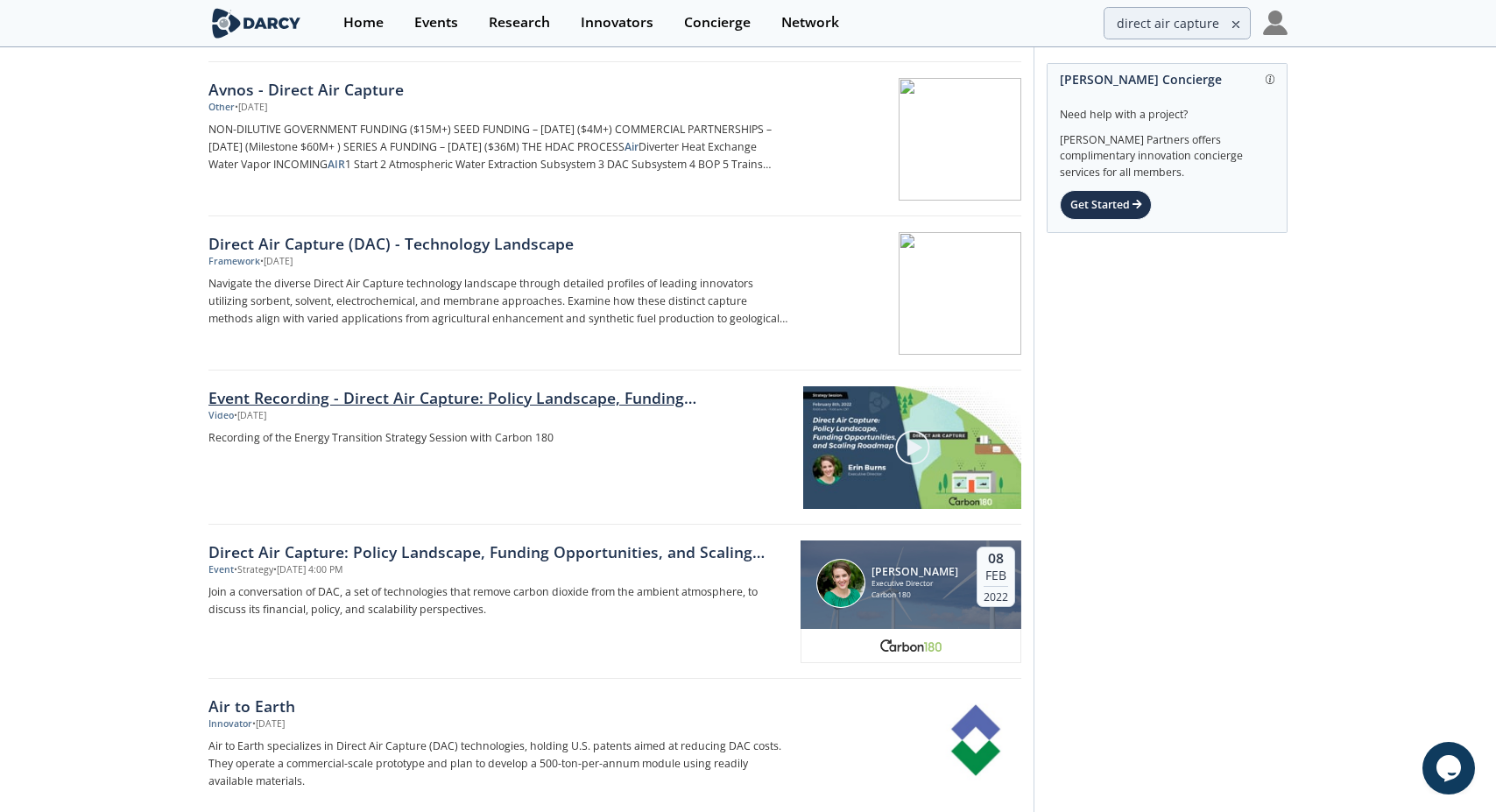
click at [492, 398] on link "Event Recording - Direct Air Capture: Policy Landscape, Funding Opportunities, …" at bounding box center [499, 397] width 582 height 23
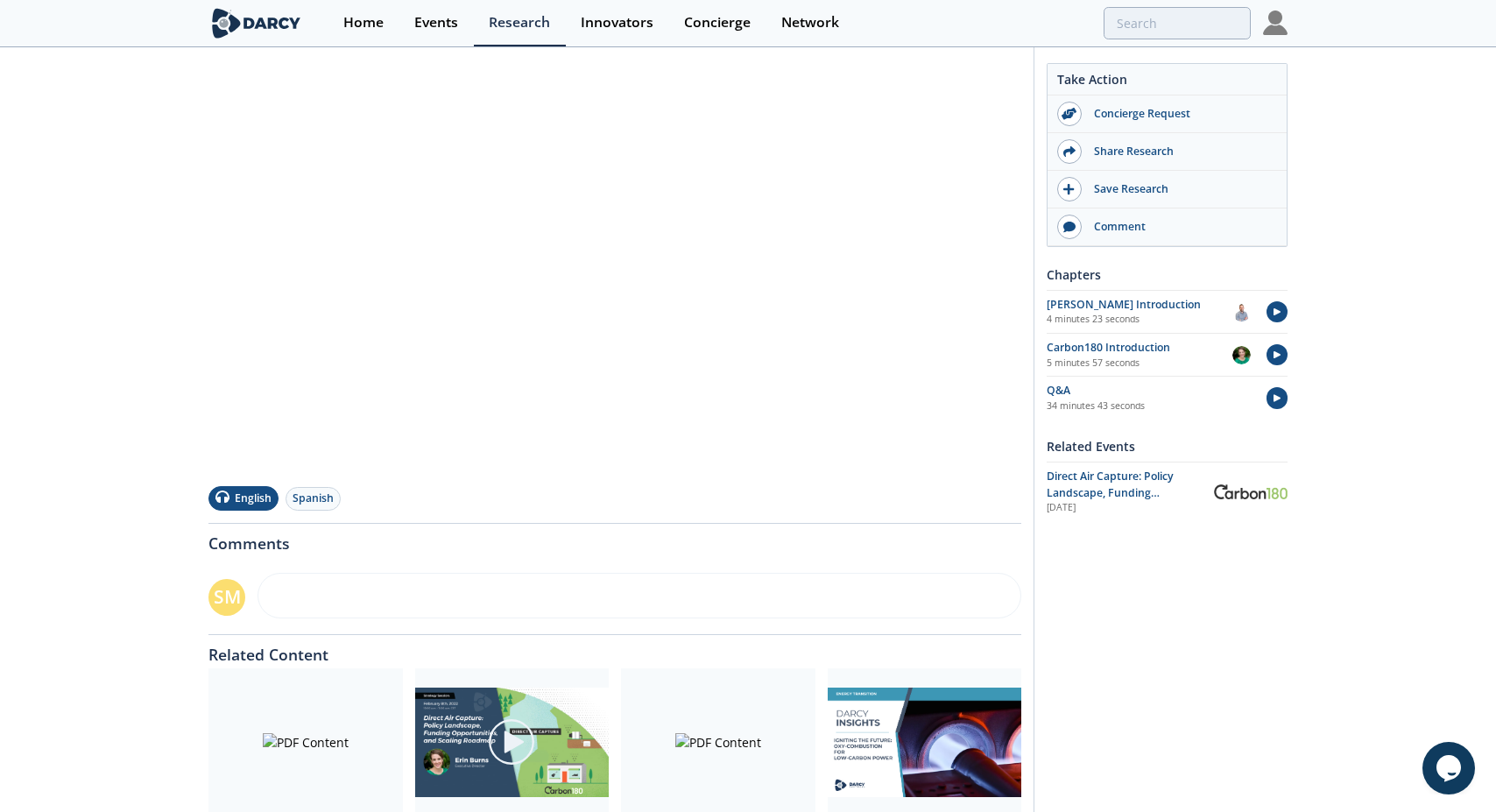
scroll to position [238, 0]
